Goal: Transaction & Acquisition: Download file/media

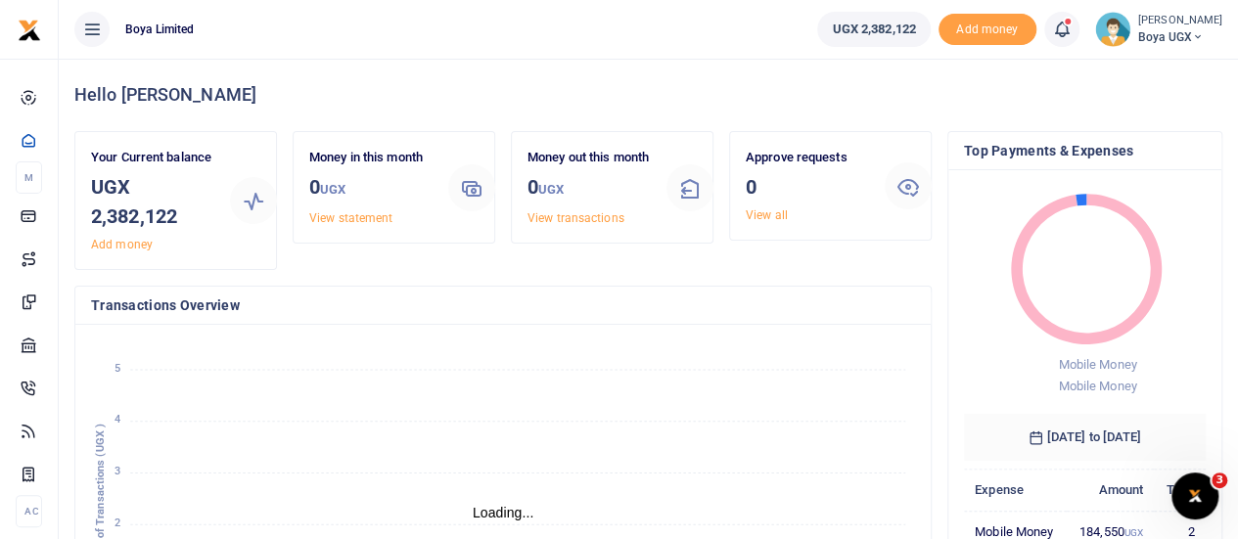
scroll to position [16, 16]
click at [292, 301] on h4 "Transactions Overview" at bounding box center [503, 306] width 824 height 22
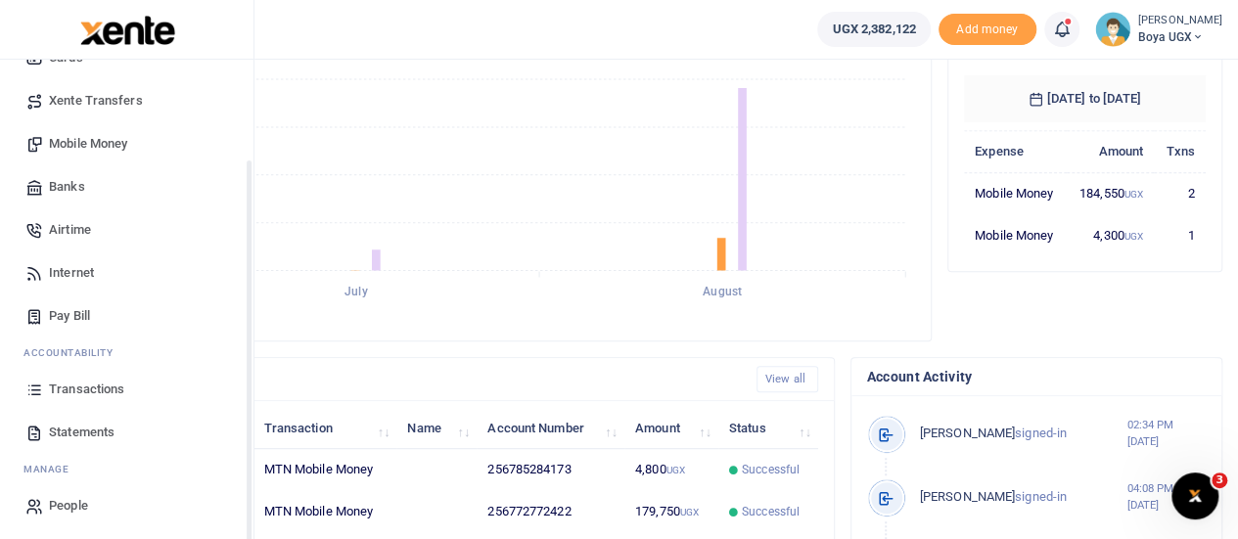
scroll to position [159, 0]
click at [70, 429] on span "Statements" at bounding box center [82, 430] width 66 height 20
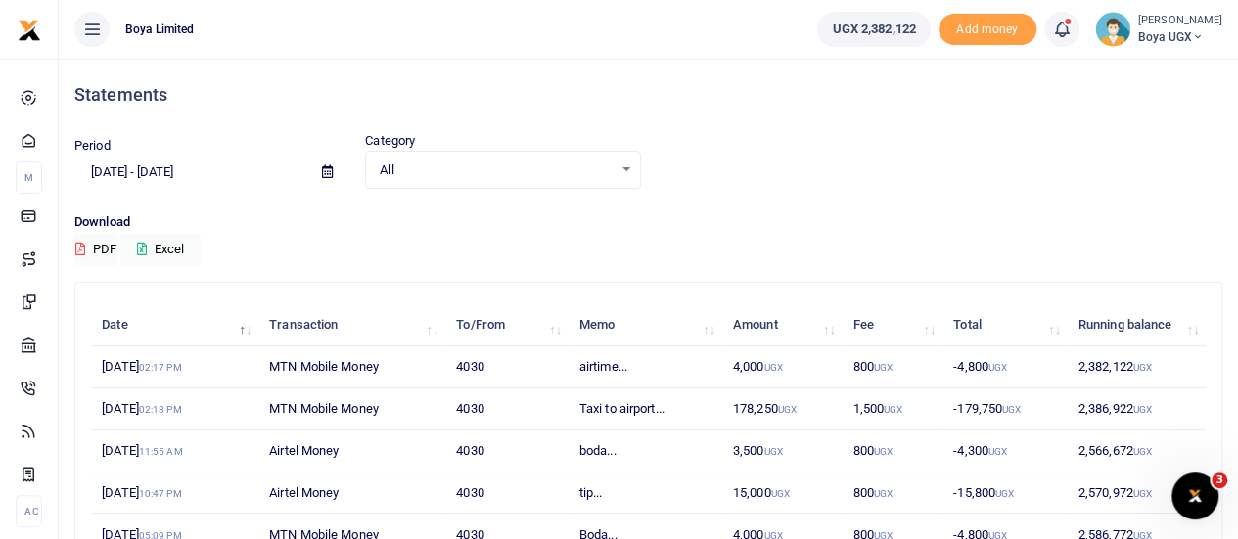
click at [322, 171] on icon at bounding box center [327, 171] width 11 height 13
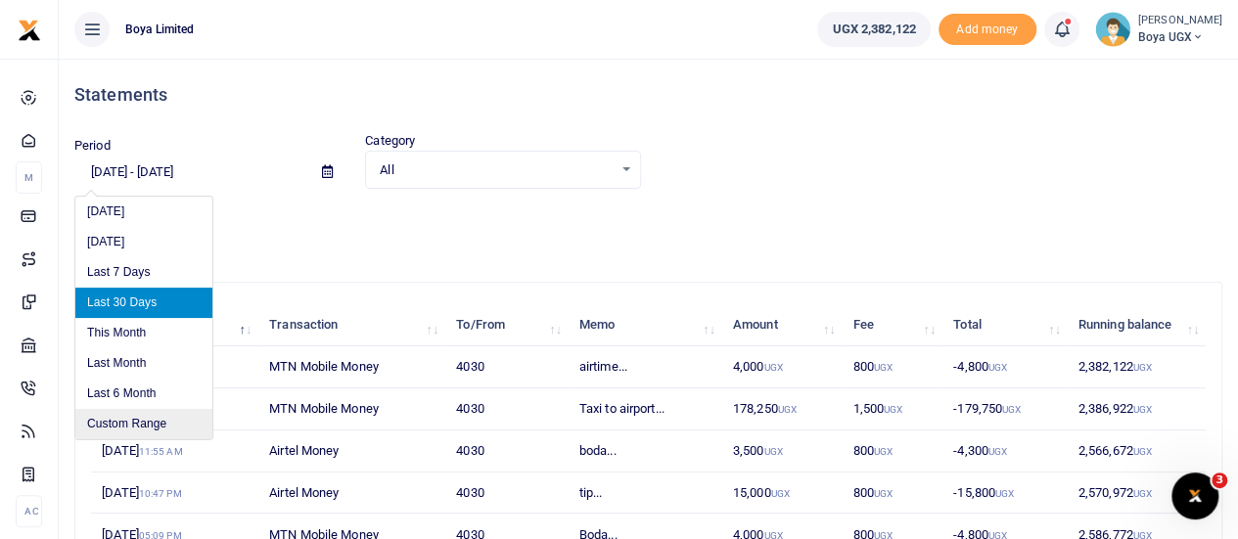
click at [143, 424] on li "Custom Range" at bounding box center [143, 424] width 137 height 30
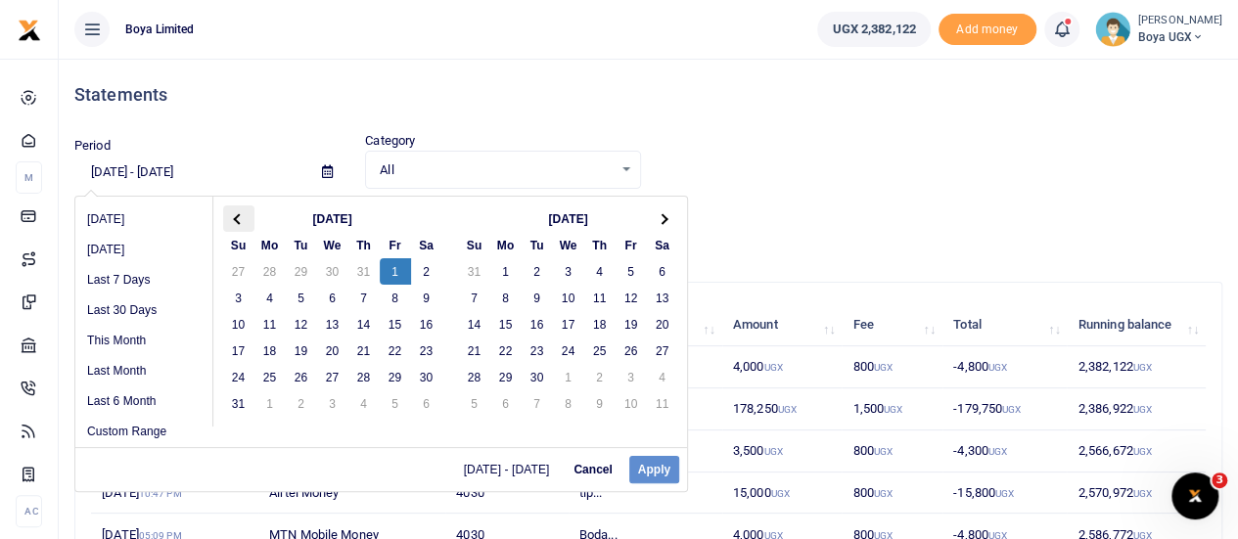
click at [238, 217] on span at bounding box center [238, 218] width 11 height 11
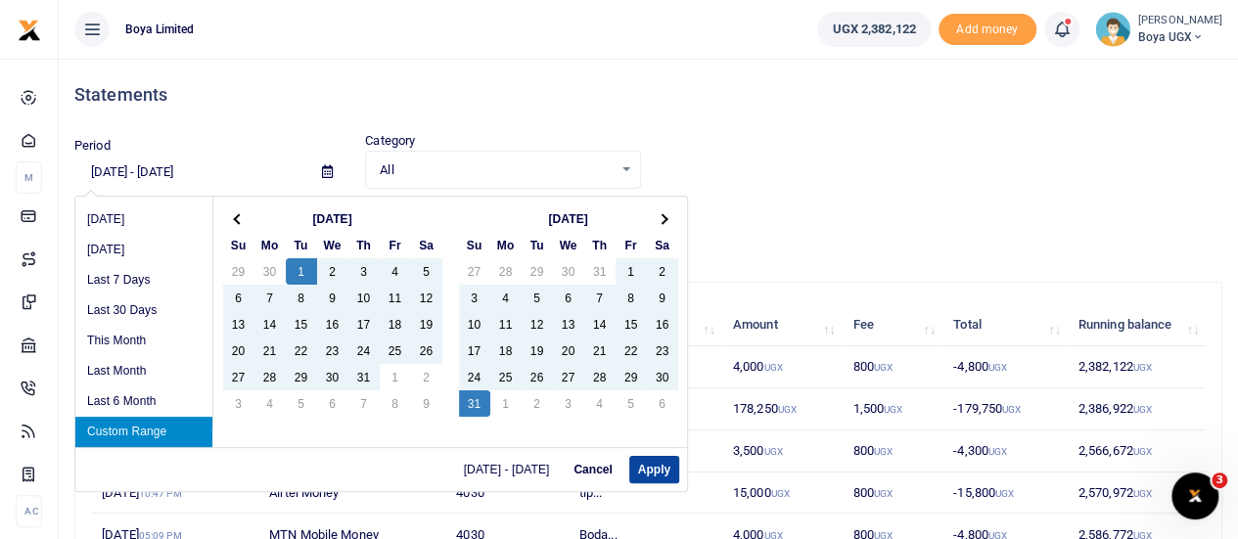
click at [648, 464] on button "Apply" at bounding box center [654, 469] width 50 height 27
type input "[DATE] - [DATE]"
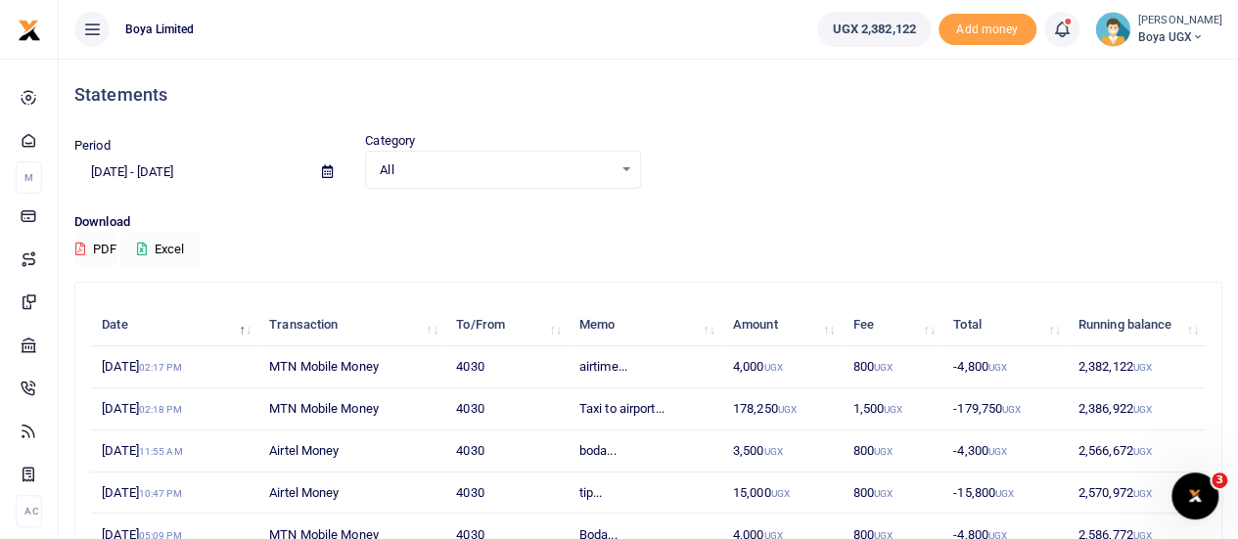
click at [143, 244] on icon at bounding box center [142, 249] width 10 height 13
